Goal: Check status: Check status

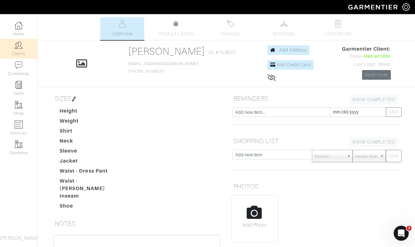
click at [20, 49] on img at bounding box center [19, 45] width 8 height 8
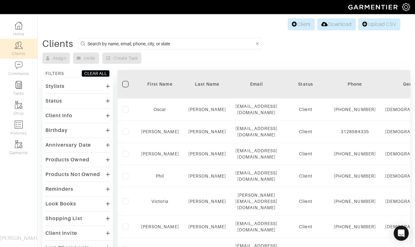
click at [143, 42] on input at bounding box center [170, 44] width 167 height 8
type input "falato"
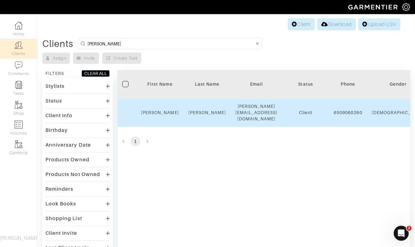
click at [207, 111] on td "Falato" at bounding box center [207, 113] width 47 height 29
click at [208, 110] on link "Falato" at bounding box center [207, 112] width 38 height 5
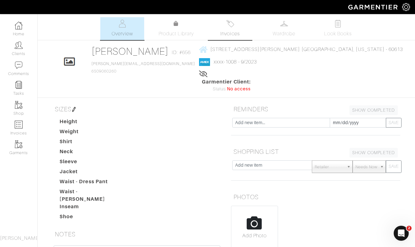
click at [227, 33] on span "Invoices" at bounding box center [229, 34] width 19 height 8
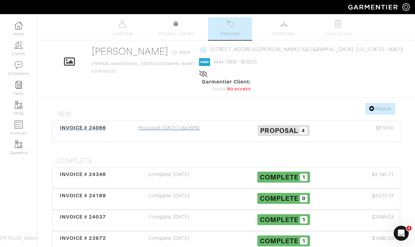
click at [177, 124] on div "Proposed [DATE] 09:06PM" at bounding box center [169, 131] width 115 height 14
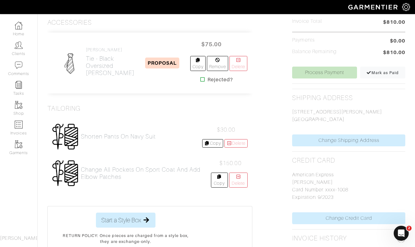
scroll to position [193, 0]
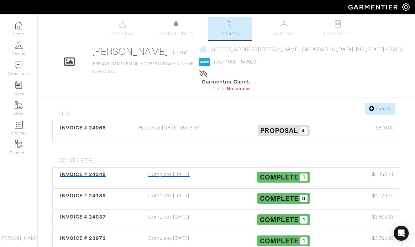
click at [170, 171] on div "Complete [DATE]" at bounding box center [169, 178] width 115 height 14
click at [181, 192] on div "Complete [DATE]" at bounding box center [169, 199] width 115 height 14
click at [170, 214] on div "Complete [DATE]" at bounding box center [169, 221] width 115 height 14
click at [163, 235] on div "Complete [DATE]" at bounding box center [169, 242] width 115 height 14
